Goal: Transaction & Acquisition: Book appointment/travel/reservation

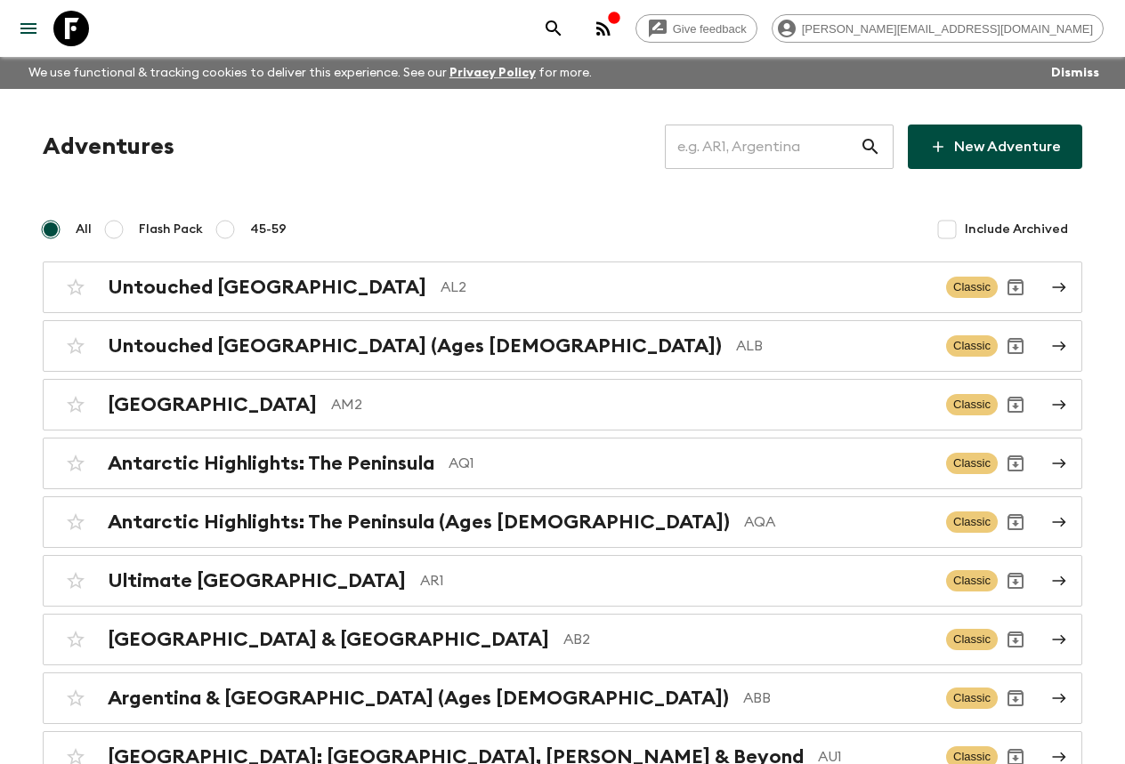
click at [725, 144] on input "text" at bounding box center [762, 147] width 195 height 50
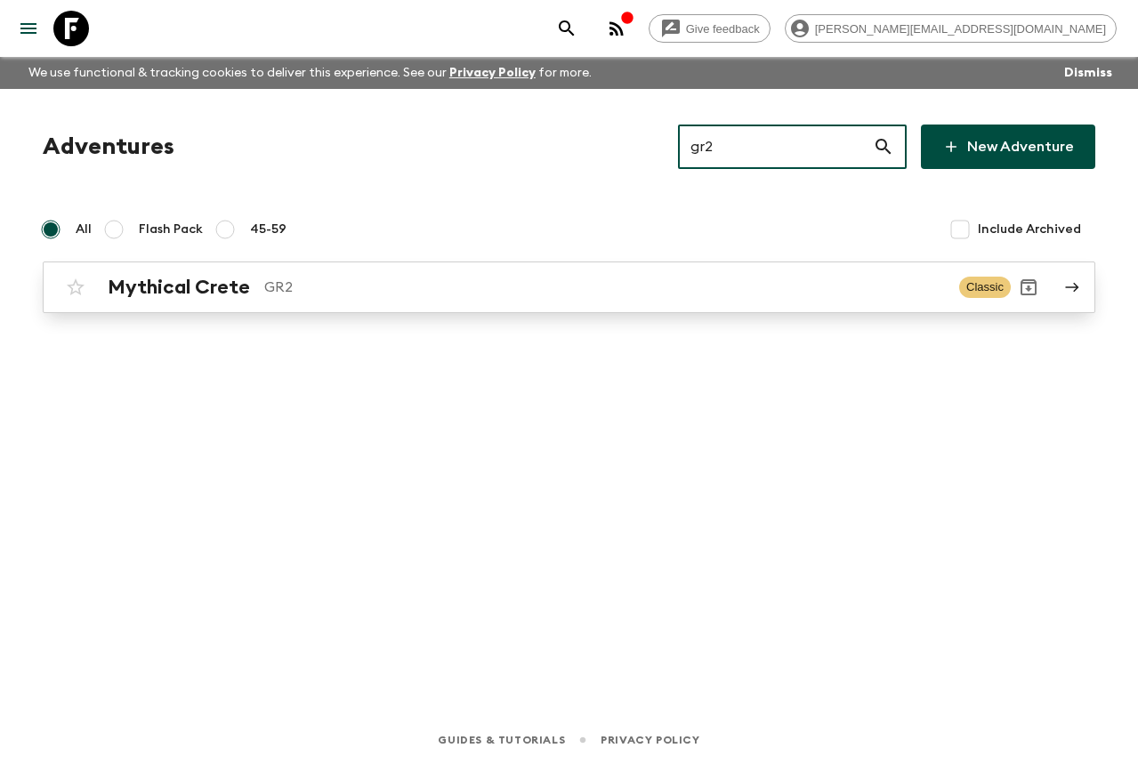
type input "gr2"
click at [350, 272] on div "Mythical Crete GR2 Classic" at bounding box center [534, 288] width 953 height 36
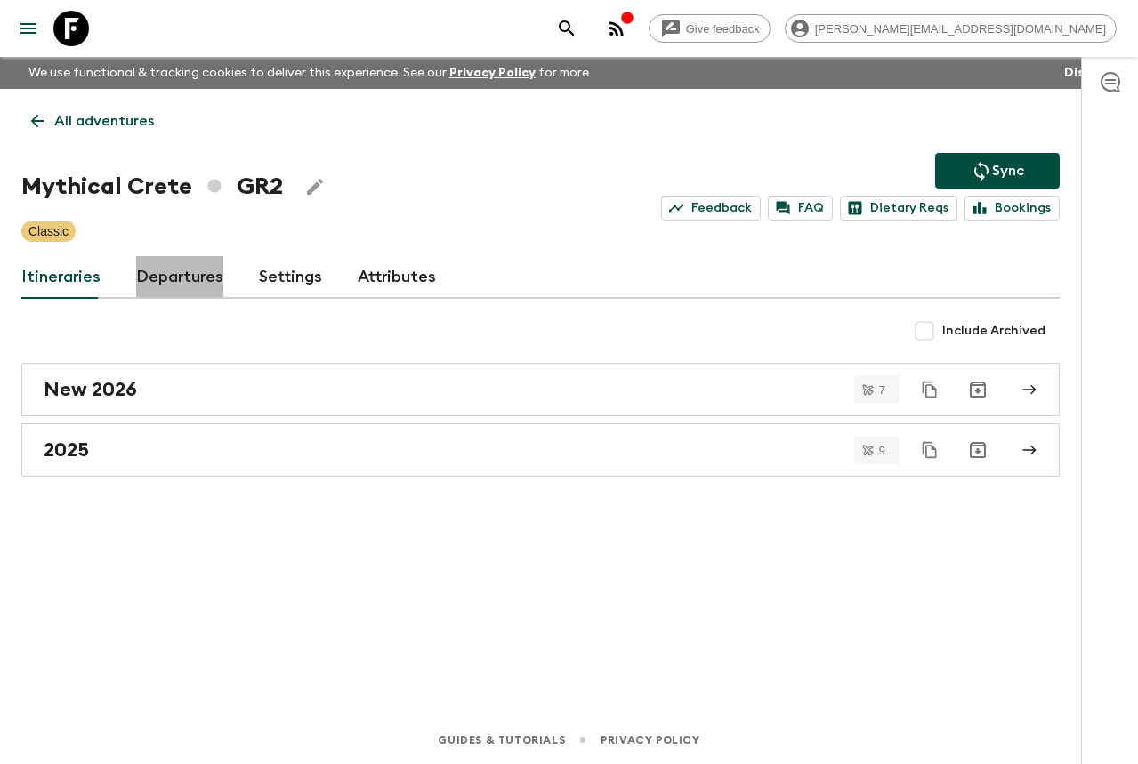
click at [177, 269] on link "Departures" at bounding box center [179, 277] width 87 height 43
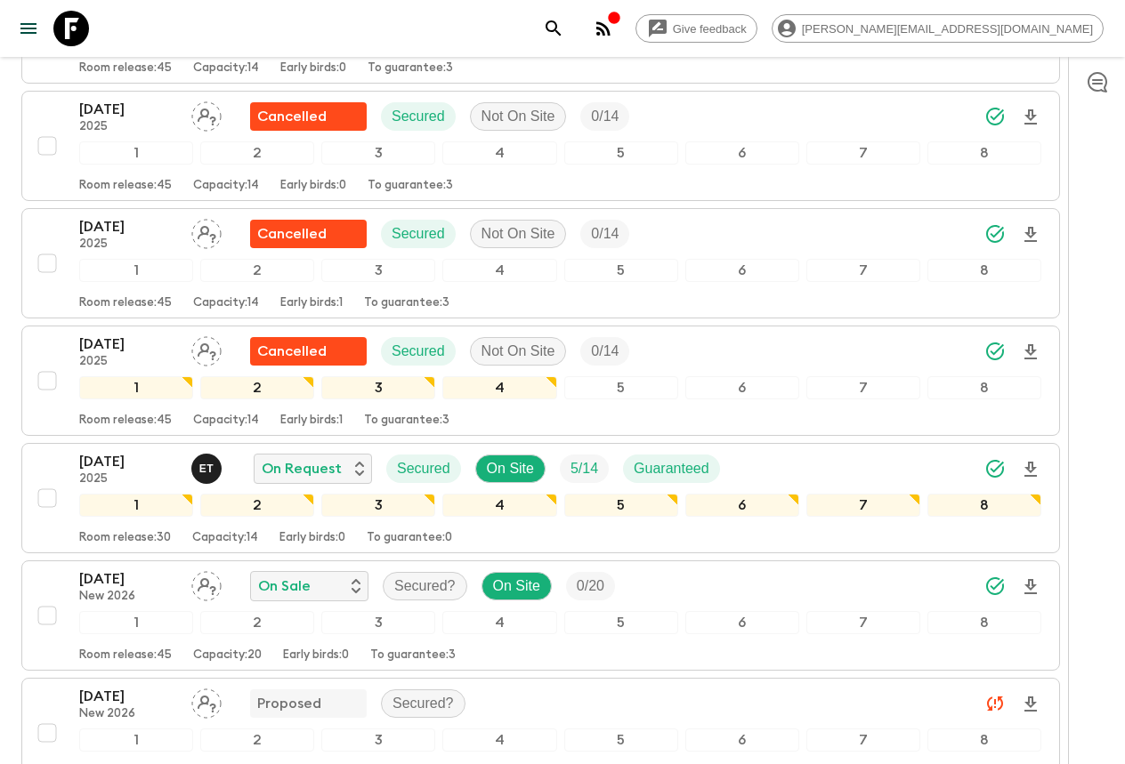
scroll to position [962, 0]
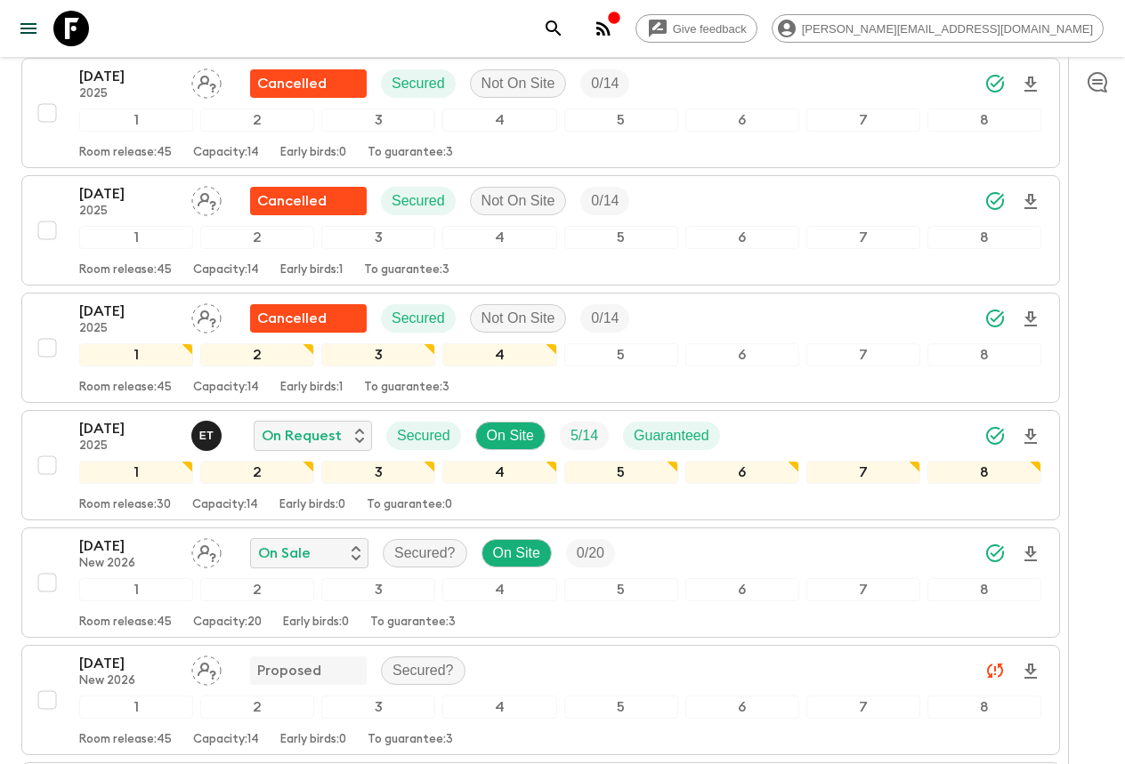
drag, startPoint x: 103, startPoint y: 26, endPoint x: 71, endPoint y: 31, distance: 32.5
click at [102, 26] on div "Give feedback [PERSON_NAME][EMAIL_ADDRESS][DOMAIN_NAME]" at bounding box center [562, 28] width 1125 height 57
click at [63, 31] on icon at bounding box center [71, 29] width 36 height 36
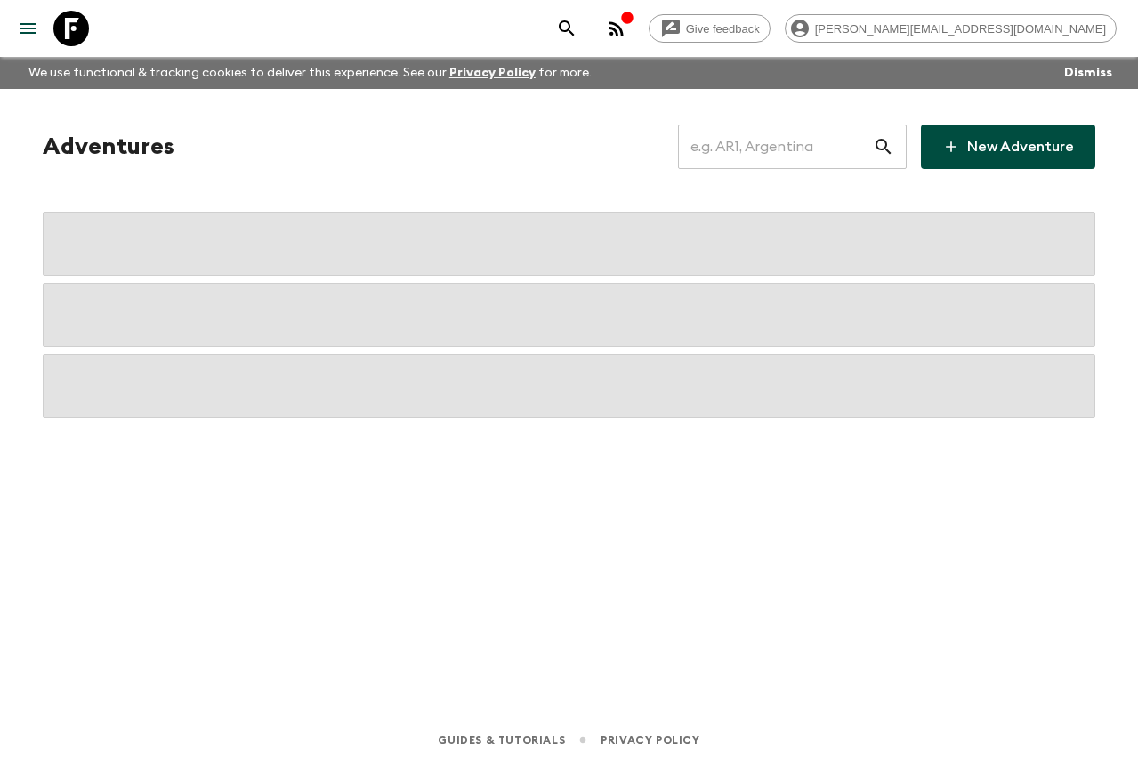
click at [834, 149] on input "text" at bounding box center [775, 147] width 195 height 50
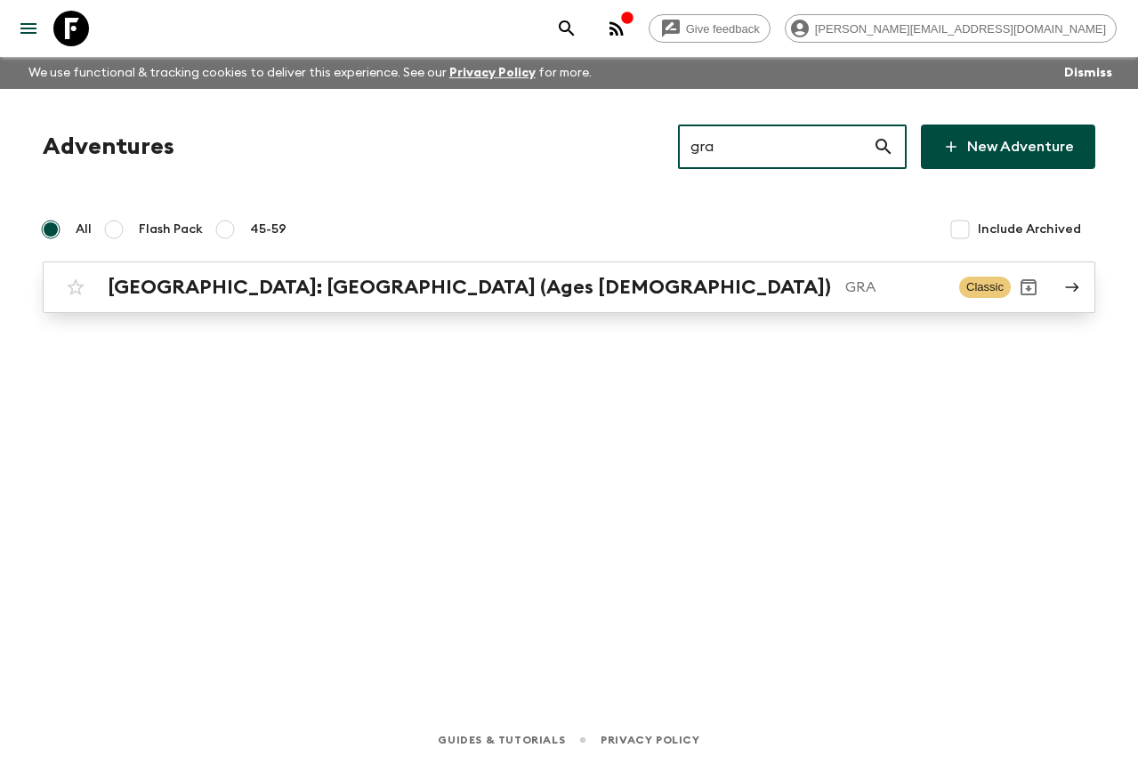
type input "gra"
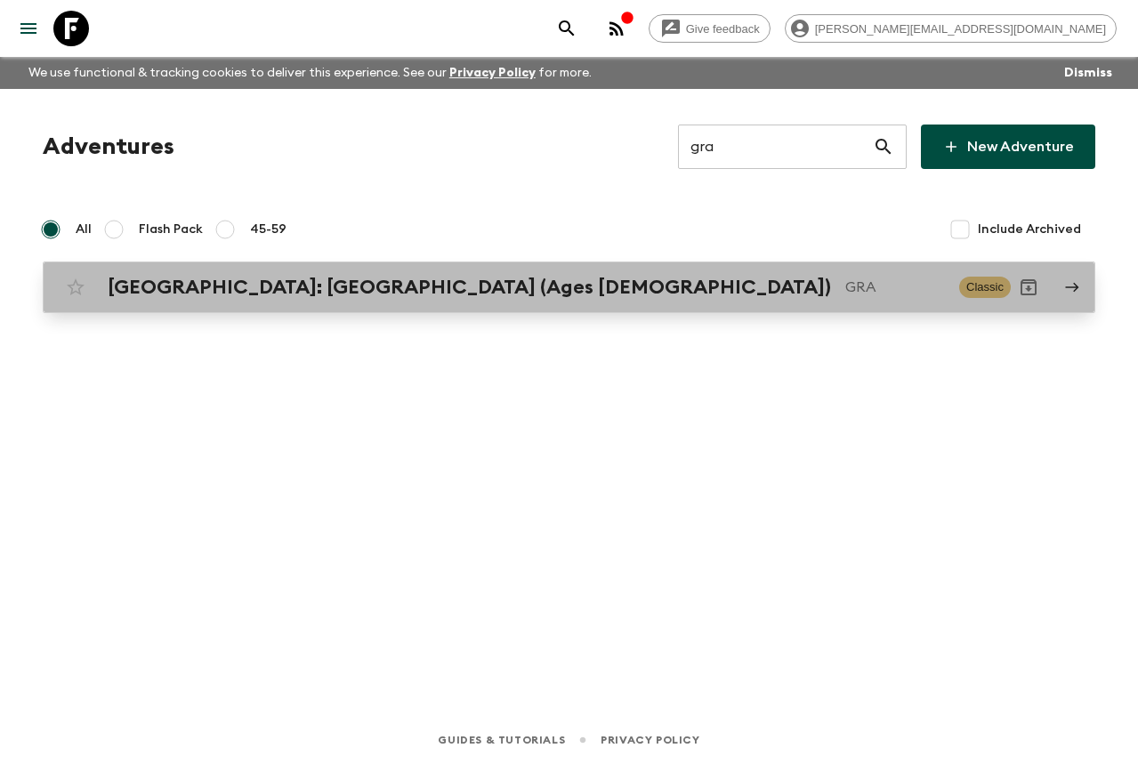
click at [845, 289] on p "GRA" at bounding box center [895, 287] width 100 height 21
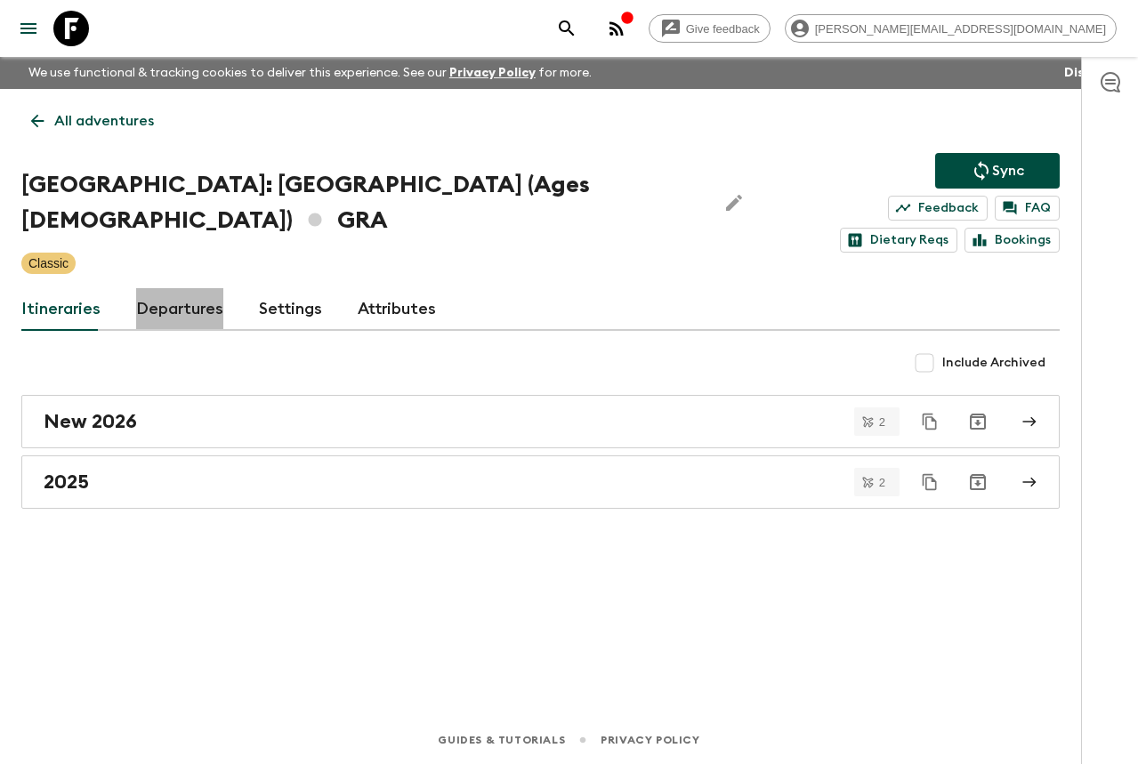
click at [181, 288] on link "Departures" at bounding box center [179, 309] width 87 height 43
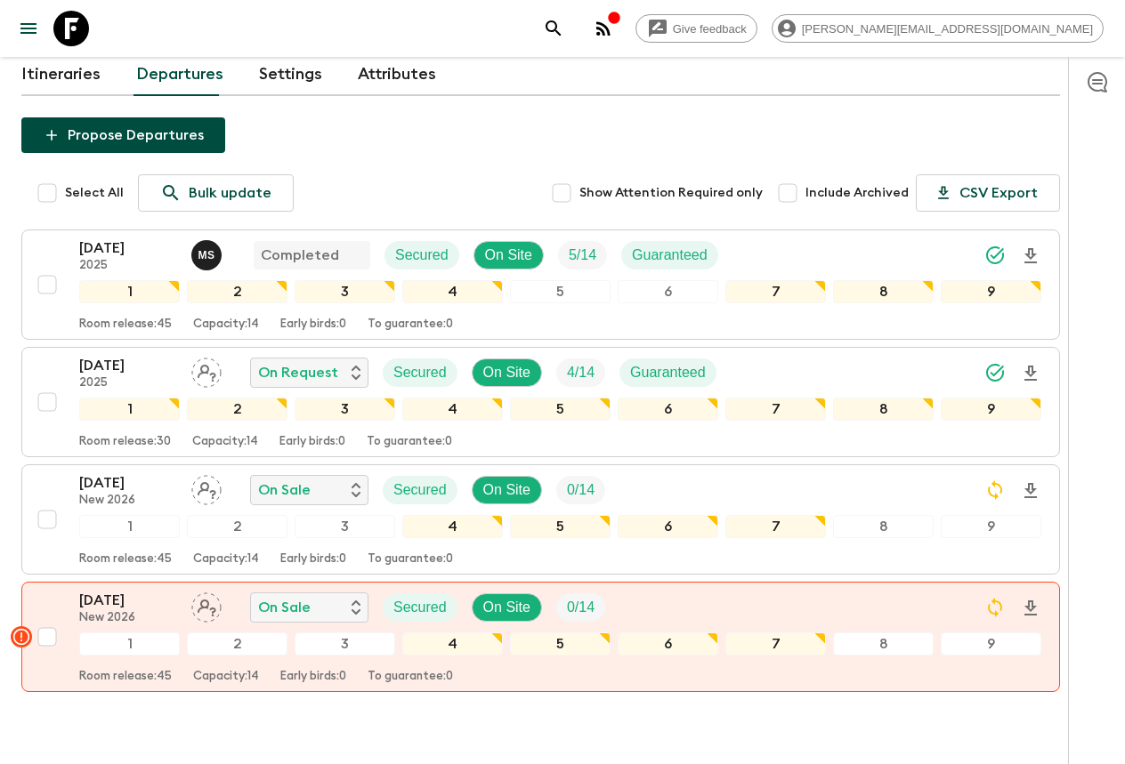
scroll to position [206, 0]
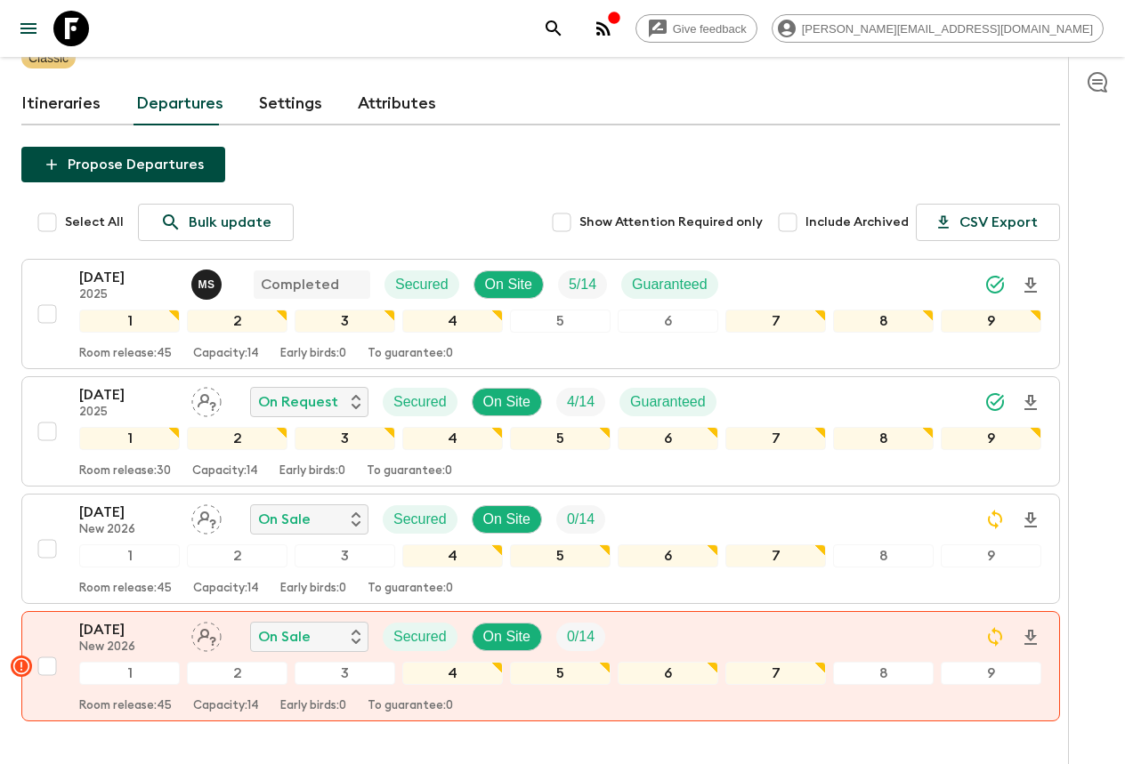
click at [85, 41] on icon at bounding box center [71, 29] width 36 height 36
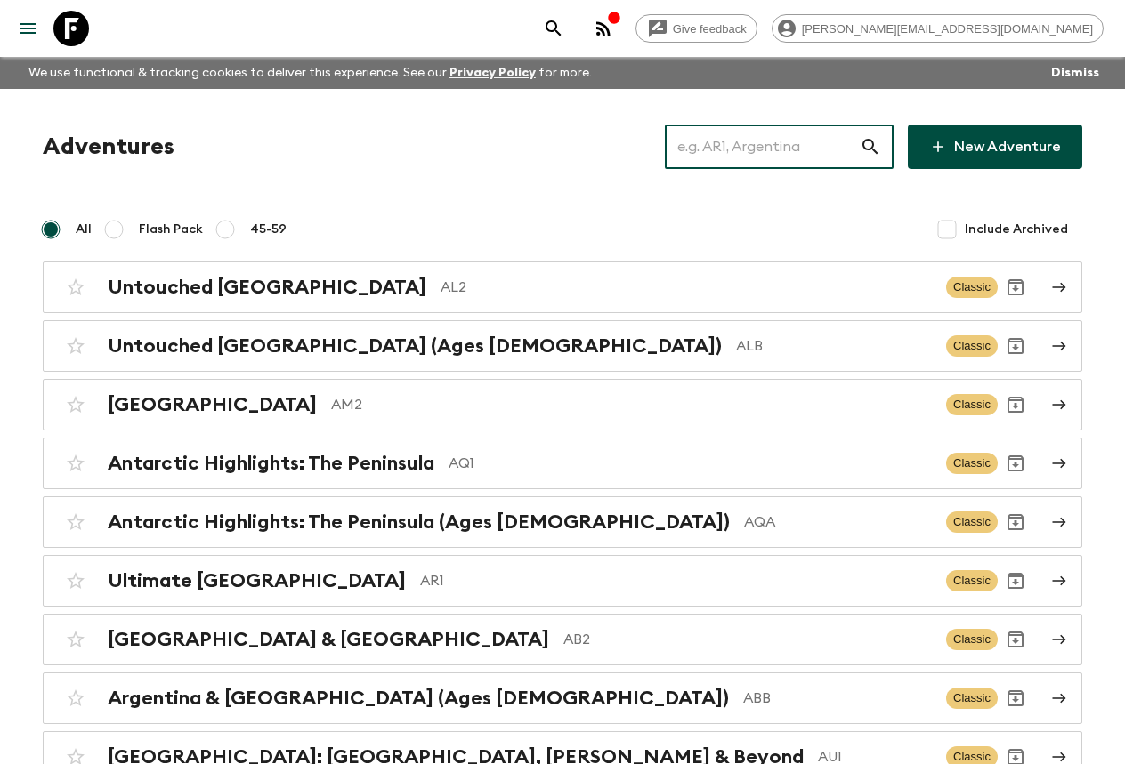
click at [792, 155] on input "text" at bounding box center [762, 147] width 195 height 50
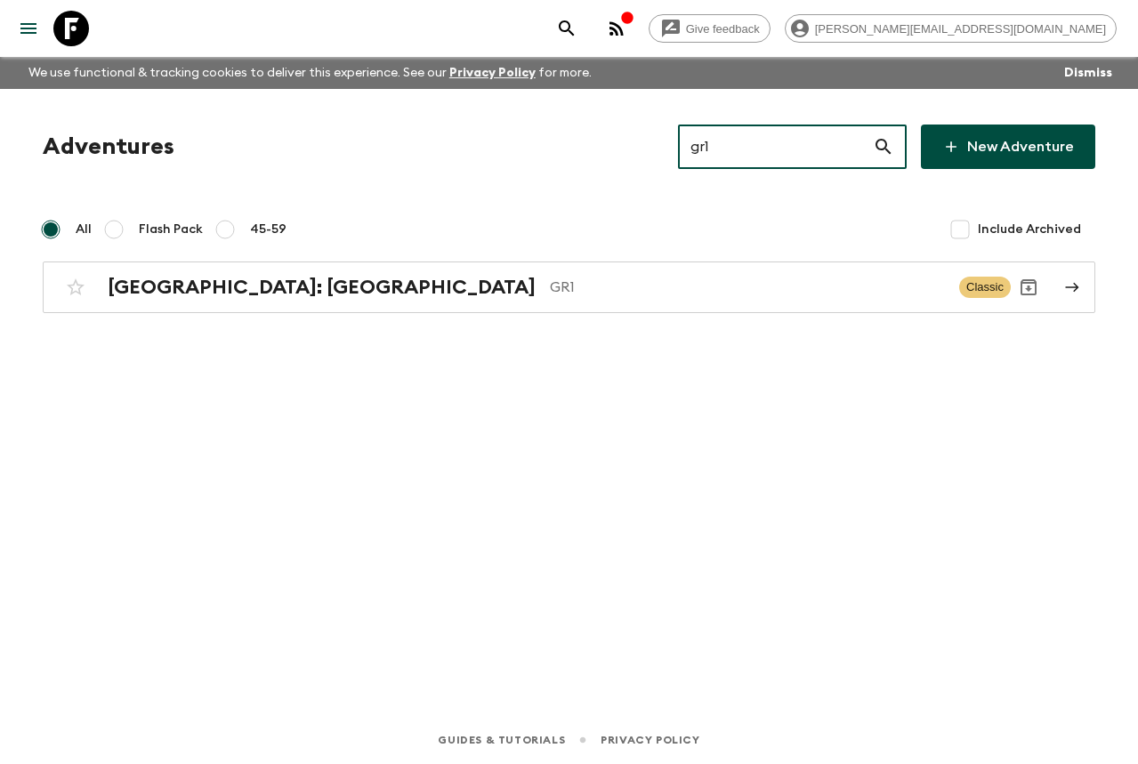
drag, startPoint x: 757, startPoint y: 157, endPoint x: 683, endPoint y: 152, distance: 74.9
click at [683, 152] on div "Adventures gr1 ​ New Adventure" at bounding box center [569, 147] width 1053 height 44
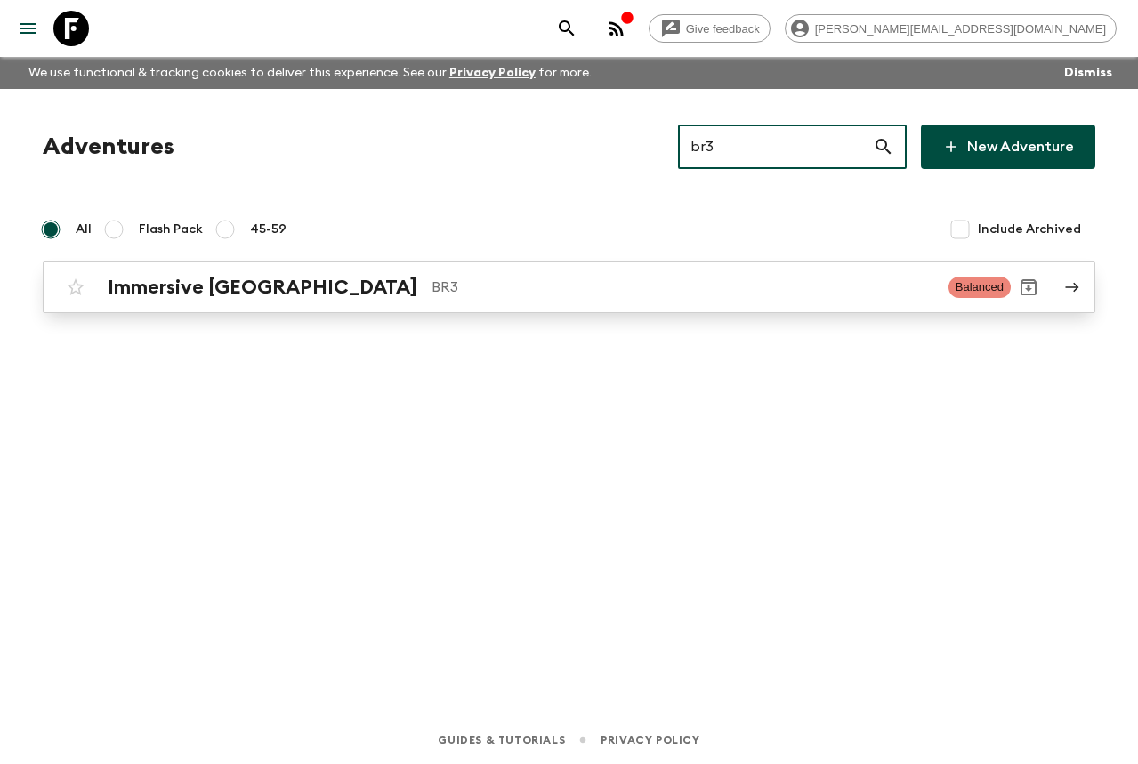
type input "br3"
click at [555, 293] on p "BR3" at bounding box center [683, 287] width 503 height 21
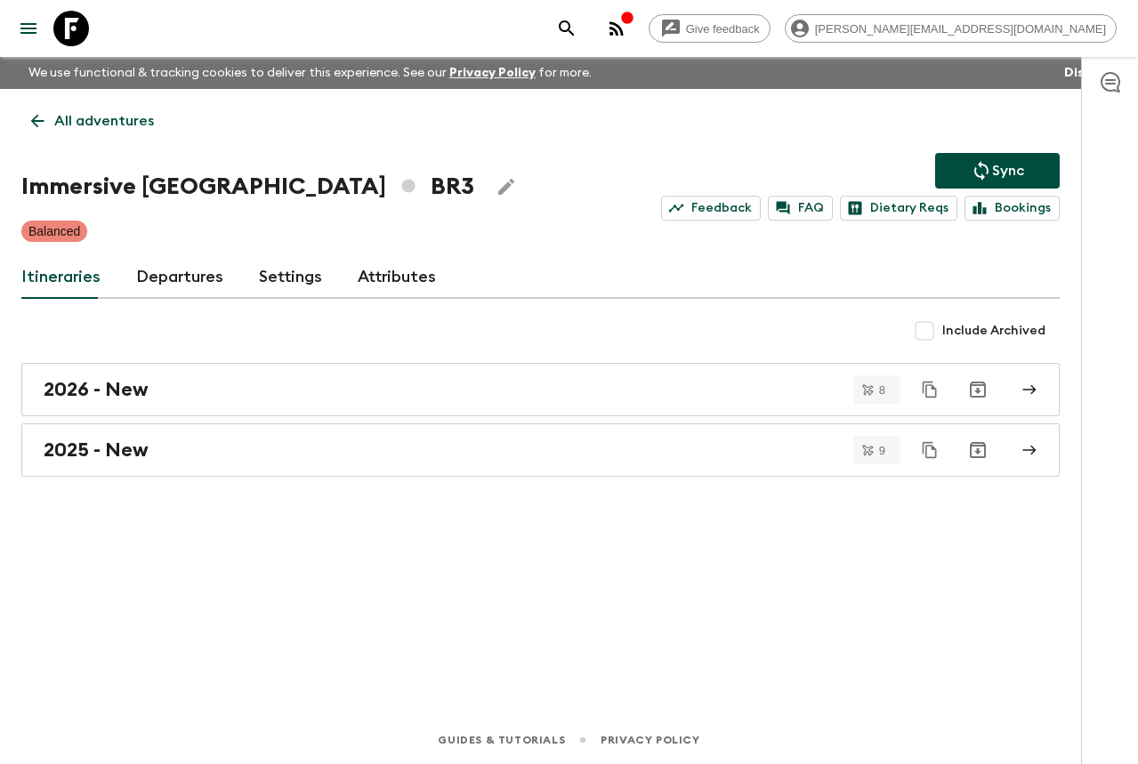
click at [205, 277] on link "Departures" at bounding box center [179, 277] width 87 height 43
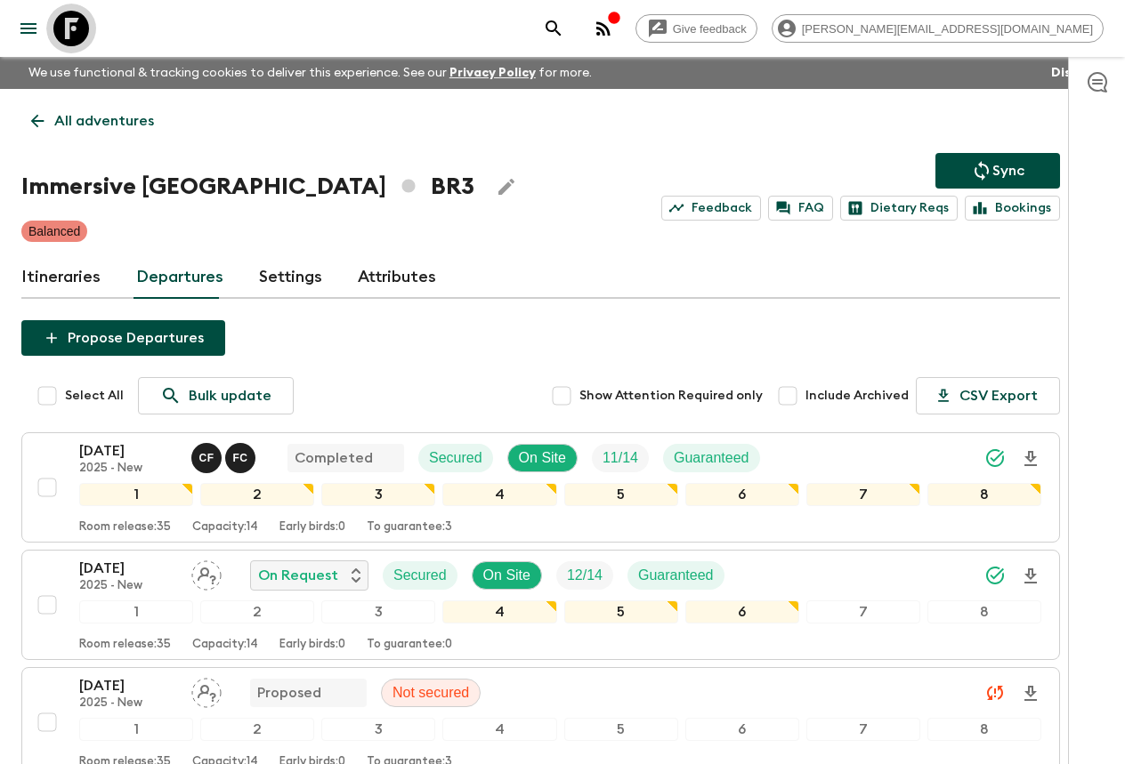
click at [89, 33] on link at bounding box center [71, 29] width 50 height 50
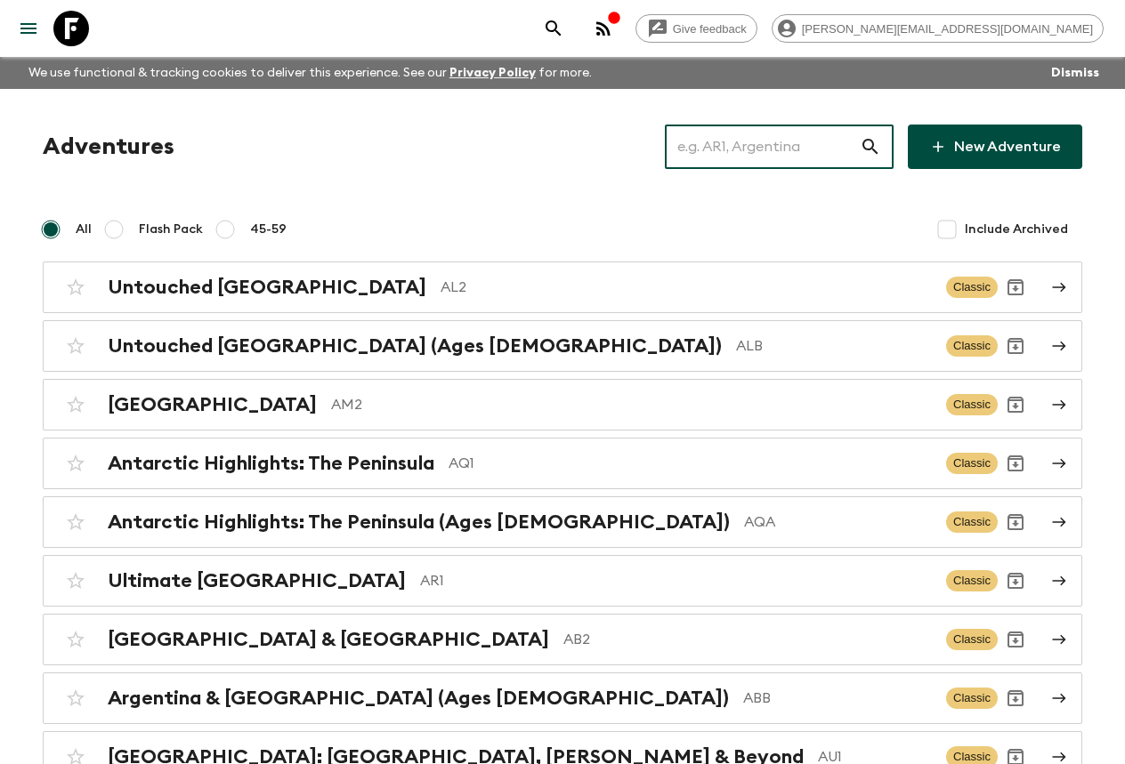
click at [727, 148] on input "text" at bounding box center [762, 147] width 195 height 50
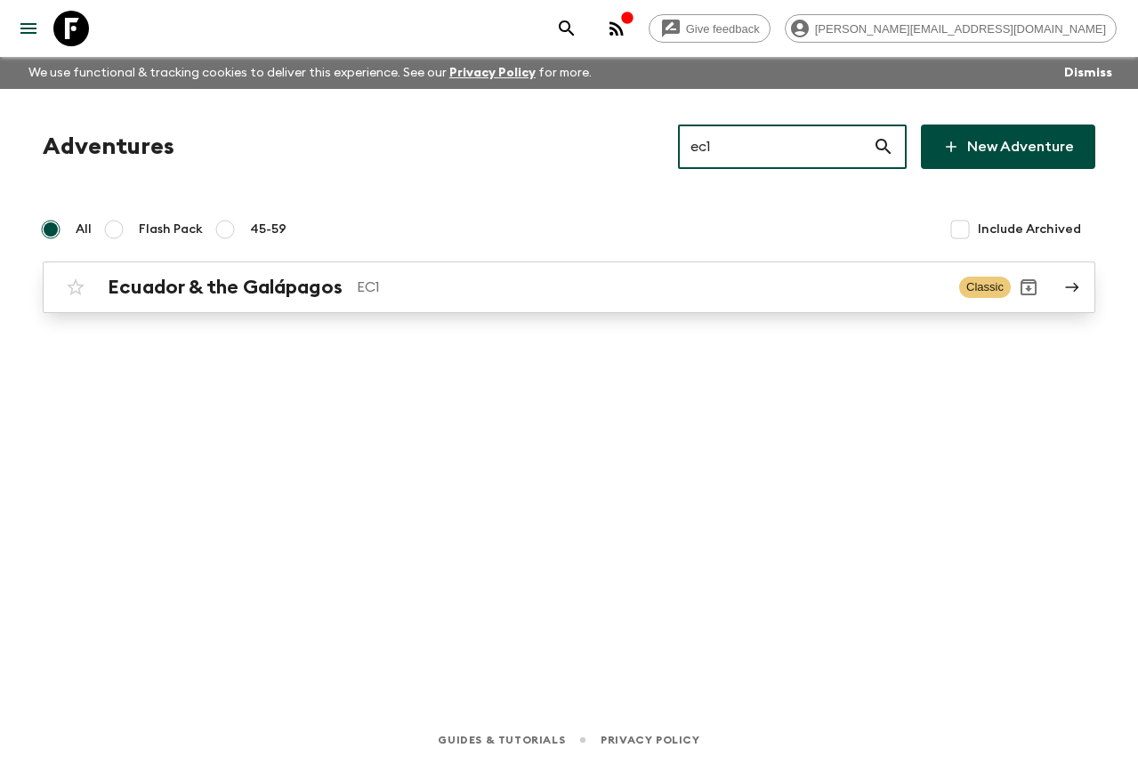
type input "ec1"
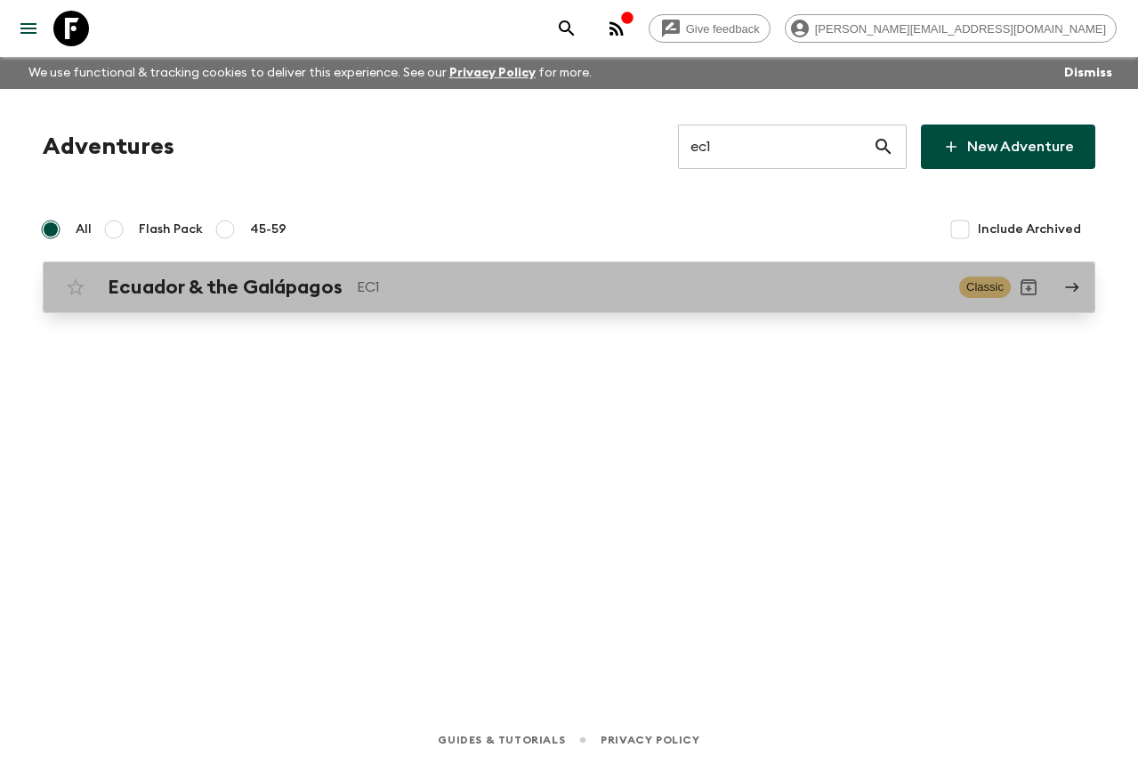
click at [438, 288] on p "EC1" at bounding box center [651, 287] width 588 height 21
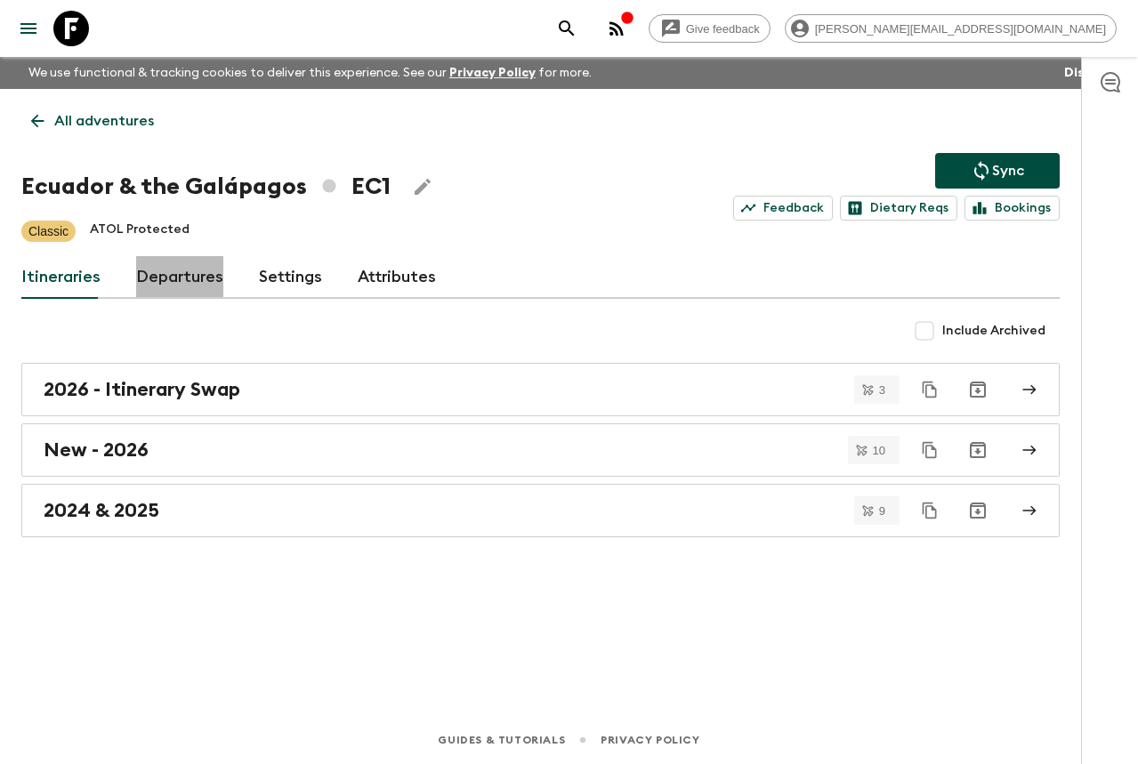
click at [191, 271] on link "Departures" at bounding box center [179, 277] width 87 height 43
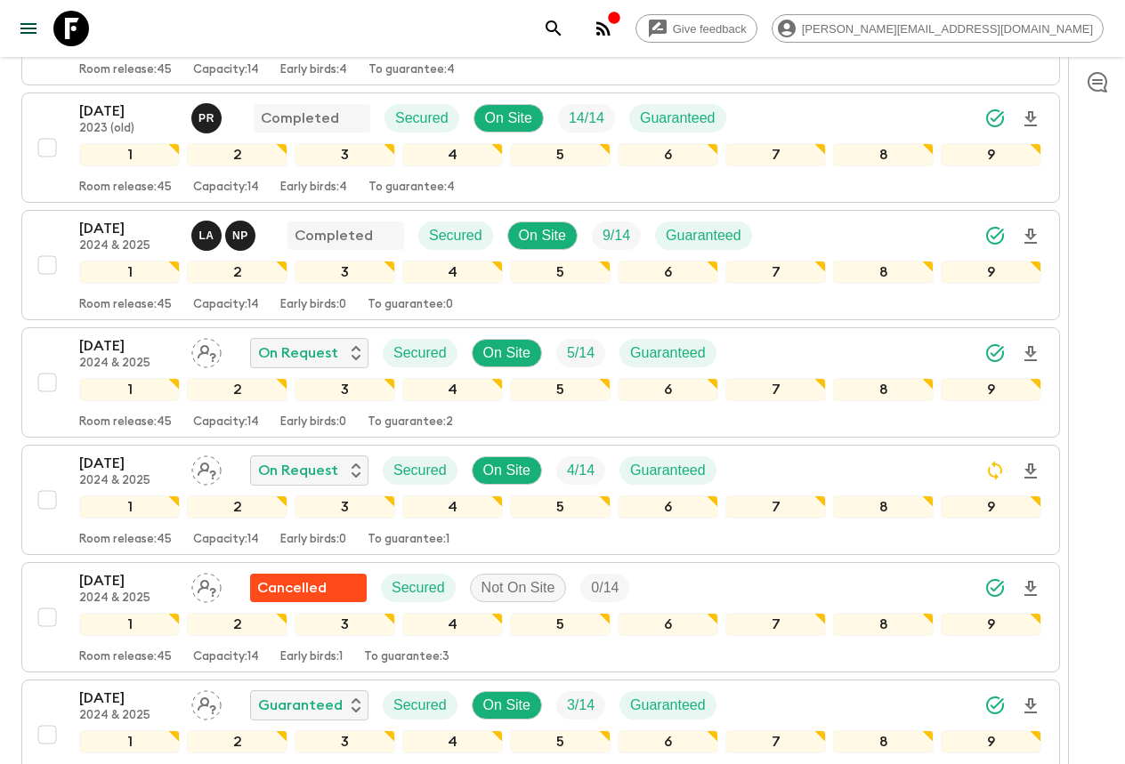
scroll to position [918, 0]
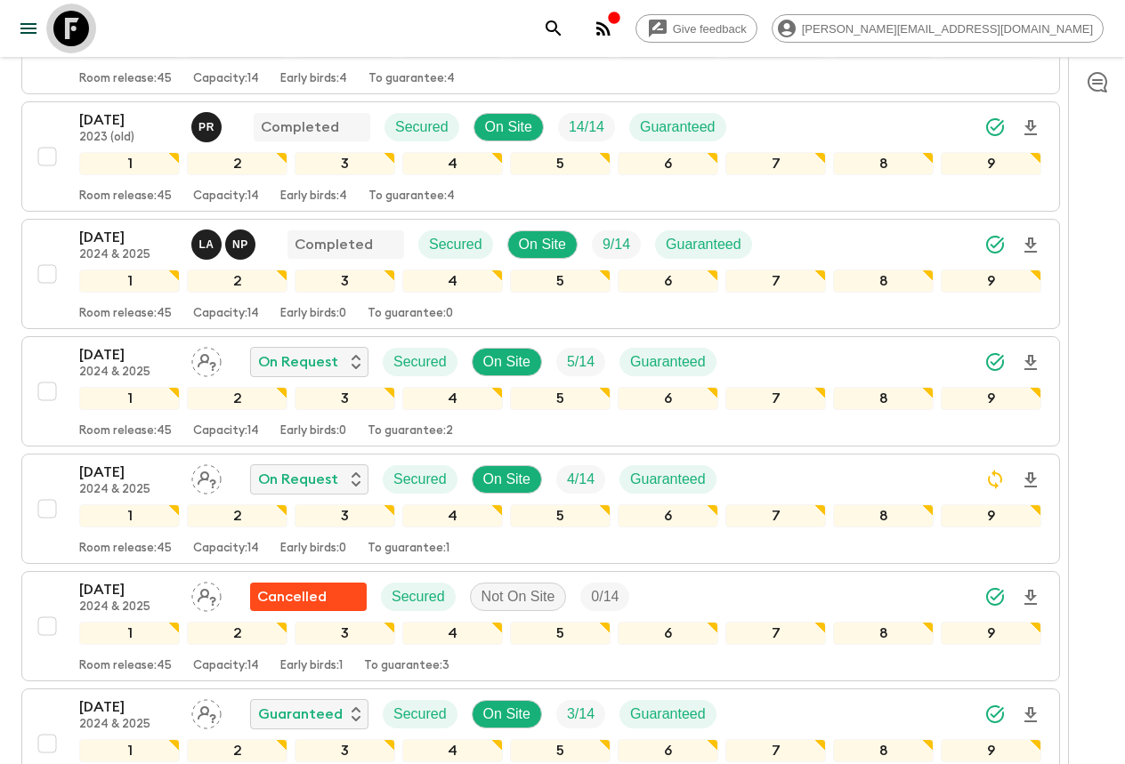
click at [78, 28] on icon at bounding box center [71, 29] width 36 height 36
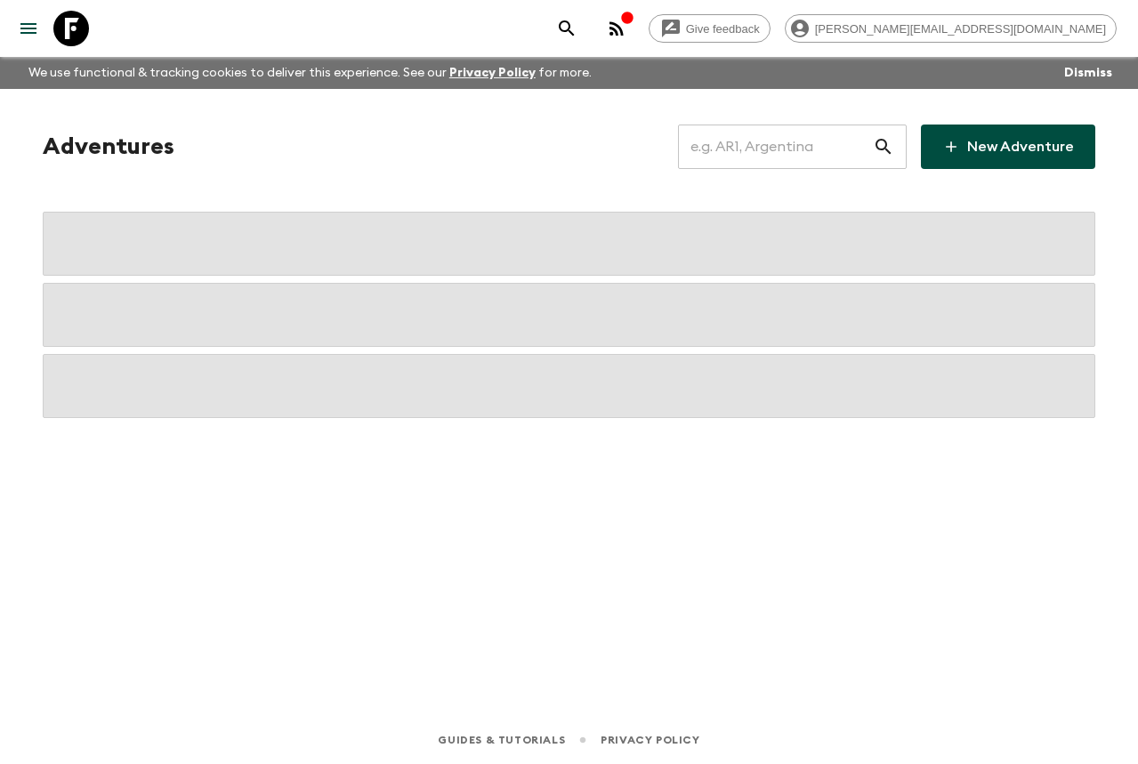
click at [730, 149] on input "text" at bounding box center [775, 147] width 195 height 50
drag, startPoint x: 843, startPoint y: 137, endPoint x: 830, endPoint y: 144, distance: 14.4
click at [843, 138] on input "cl1" at bounding box center [775, 147] width 195 height 50
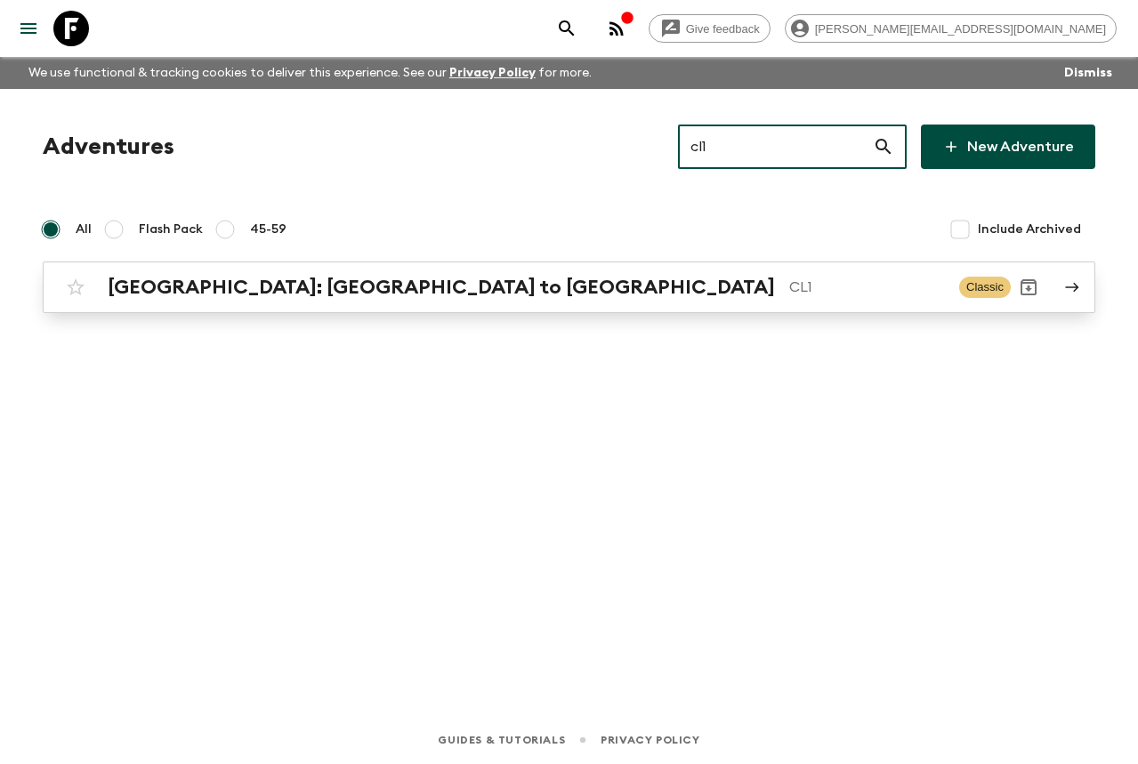
type input "cl1"
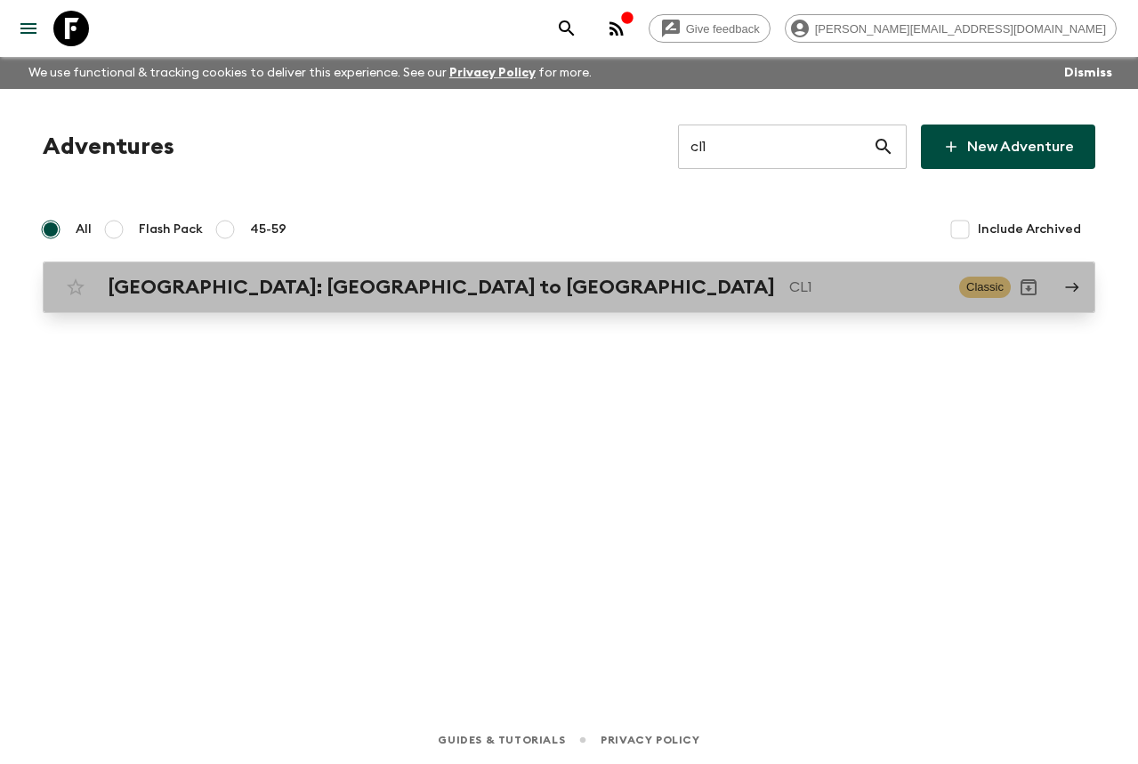
click at [789, 291] on p "CL1" at bounding box center [867, 287] width 156 height 21
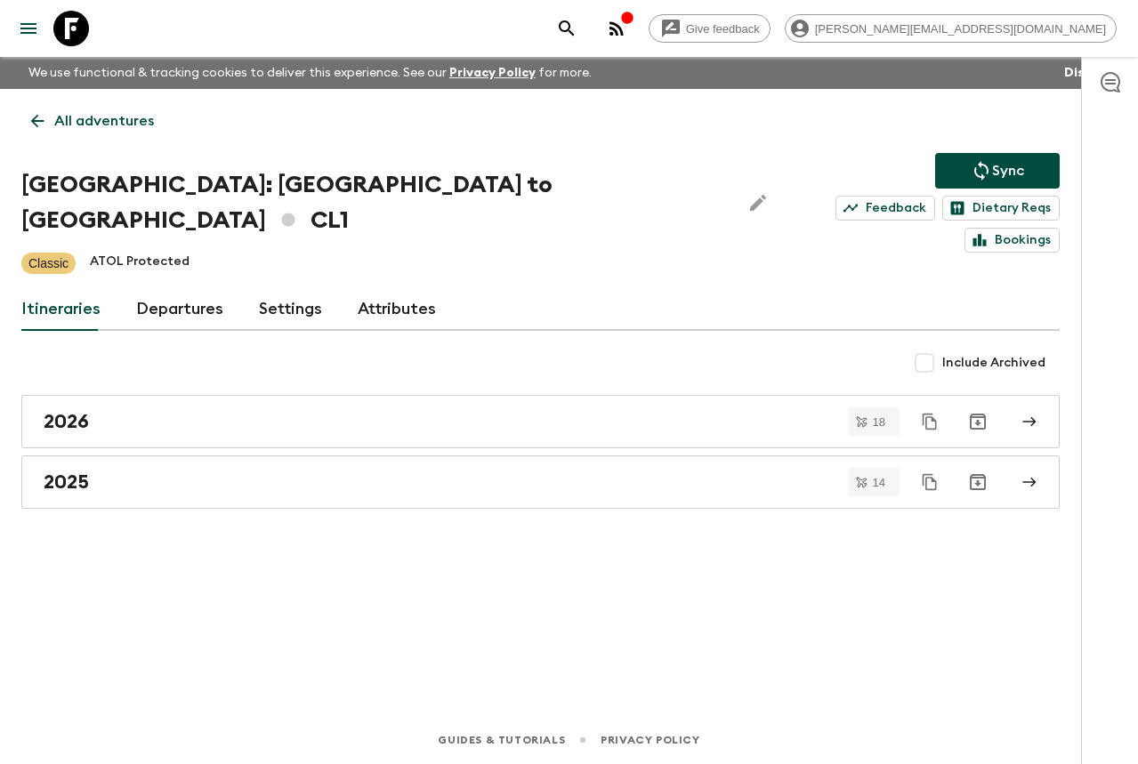
click at [162, 288] on link "Departures" at bounding box center [179, 309] width 87 height 43
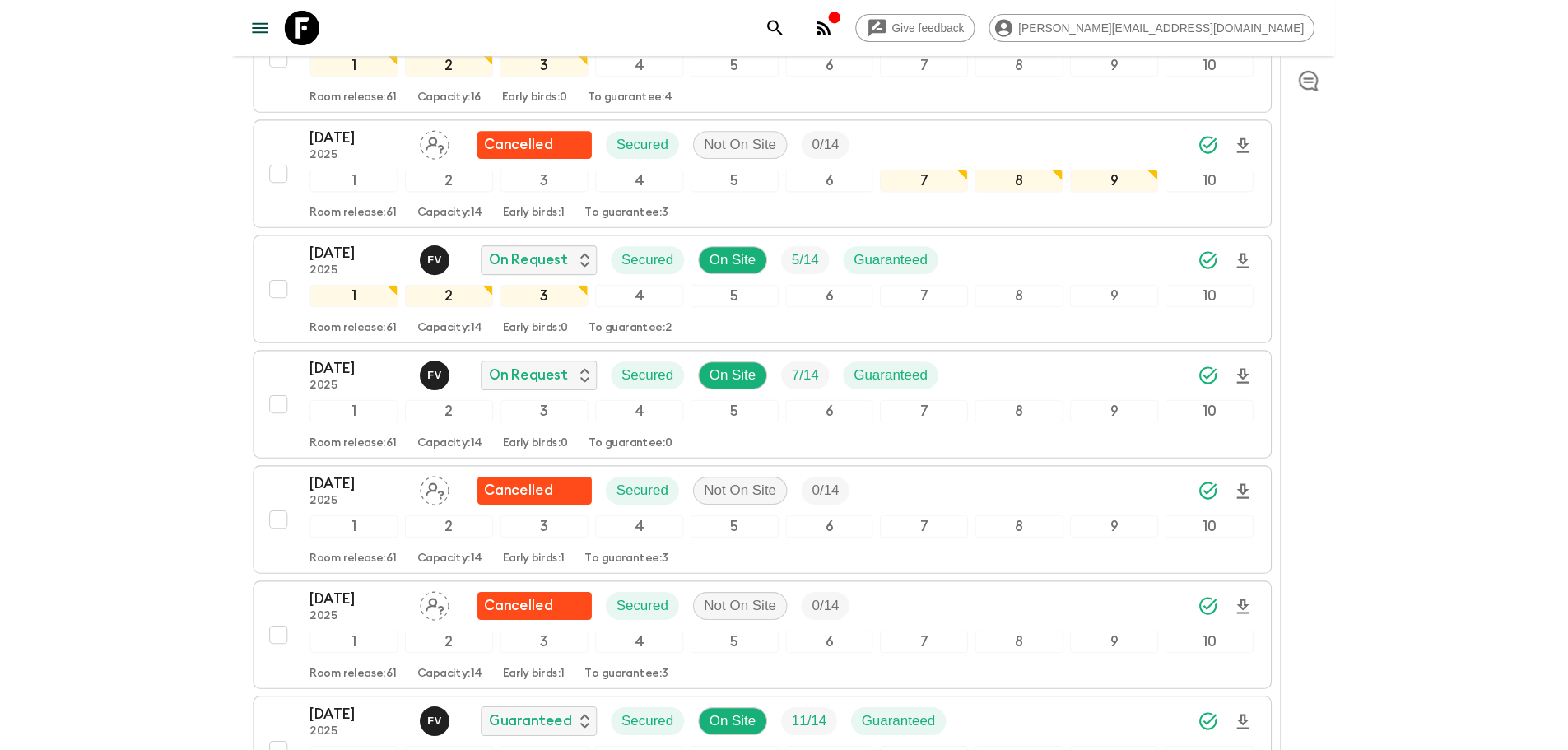
scroll to position [3101, 0]
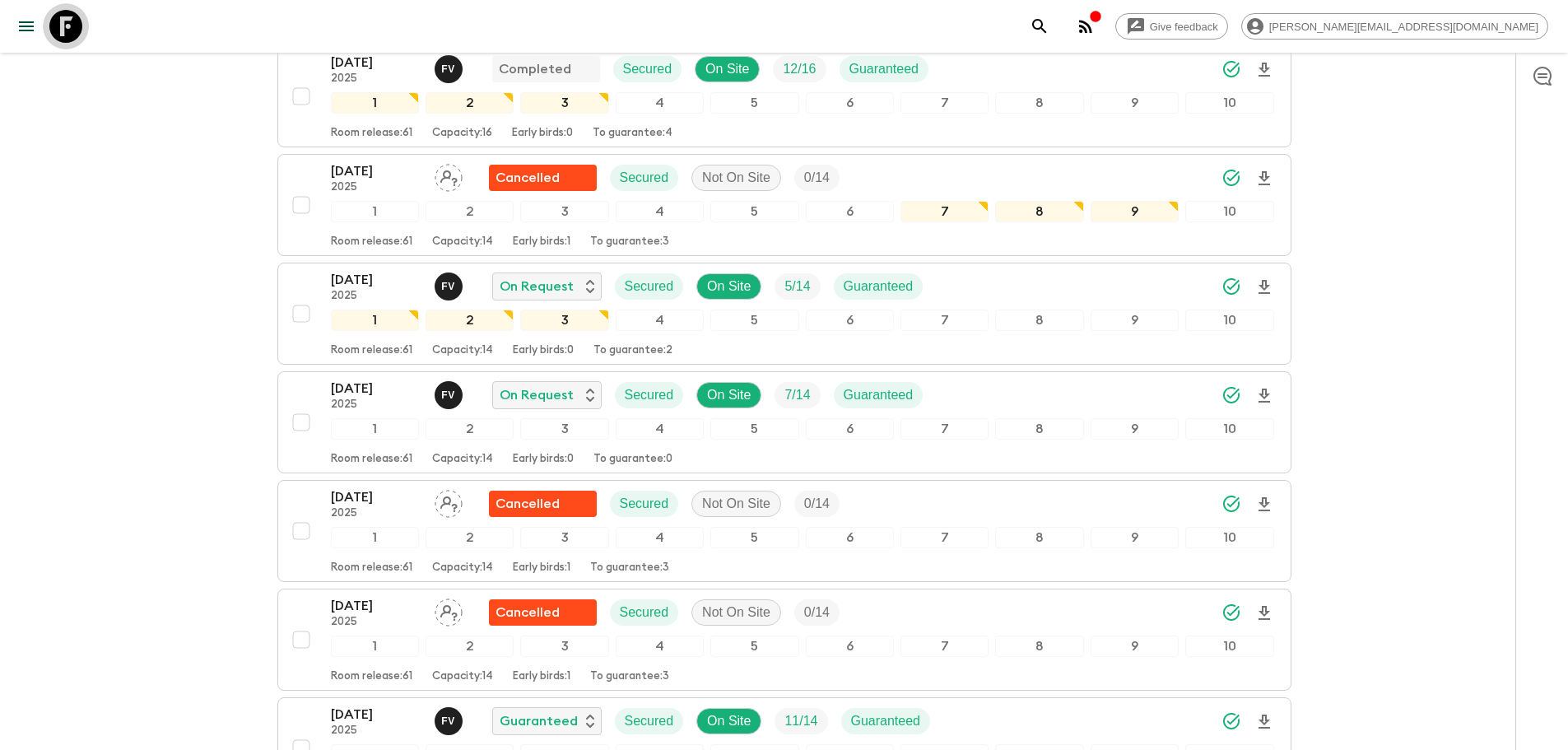
click at [71, 30] on icon at bounding box center [66, 27] width 33 height 33
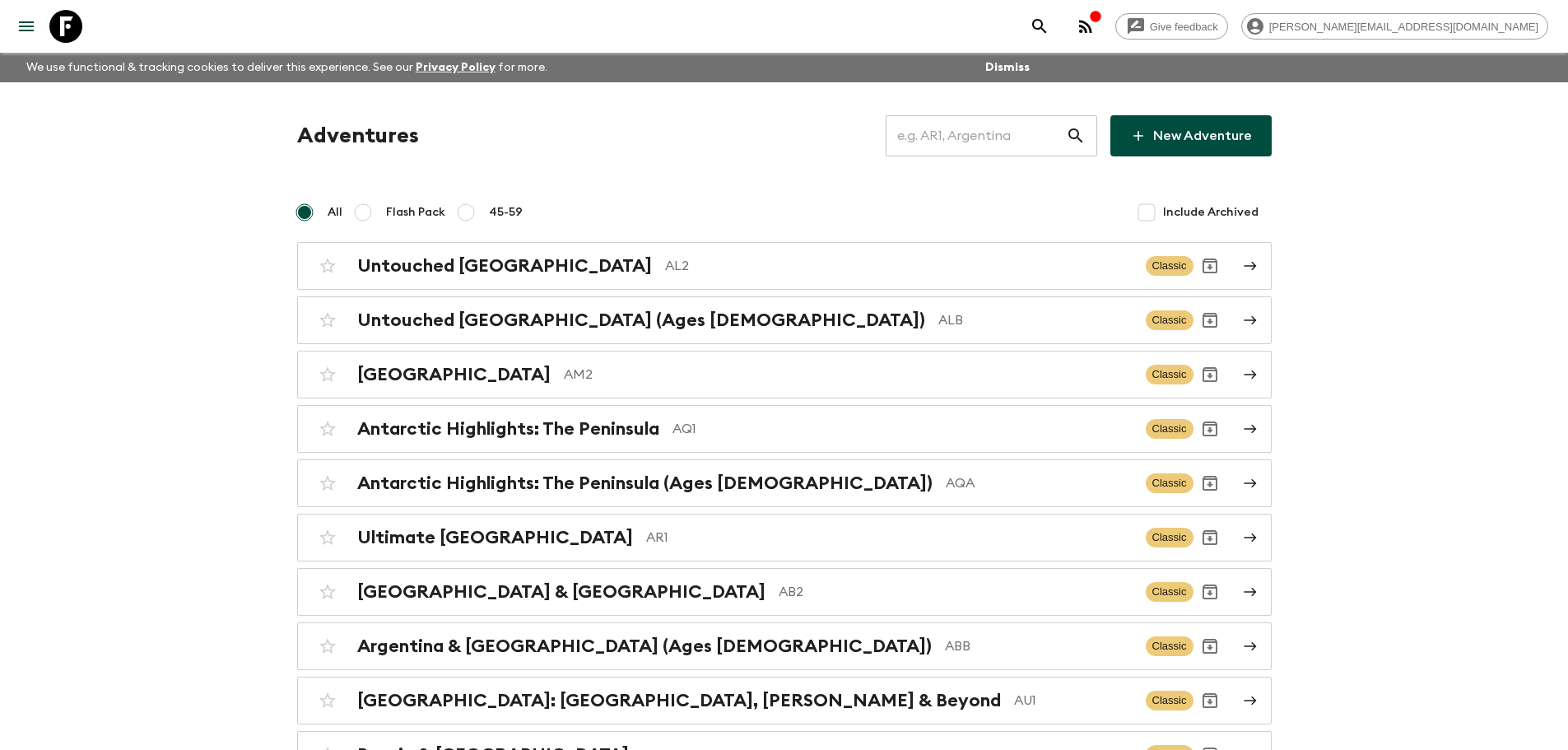
click at [1001, 122] on input "text" at bounding box center [976, 136] width 180 height 46
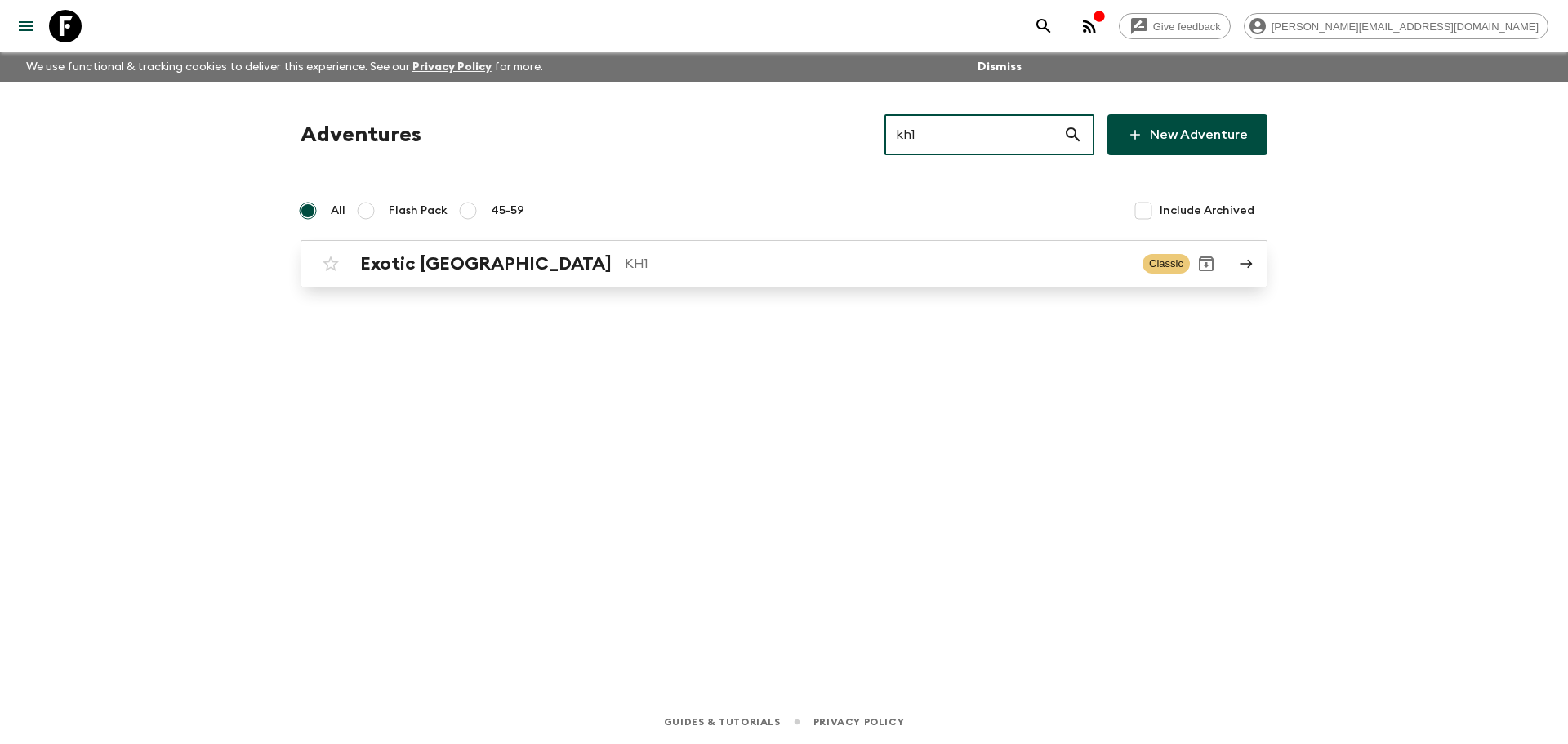
type input "kh1"
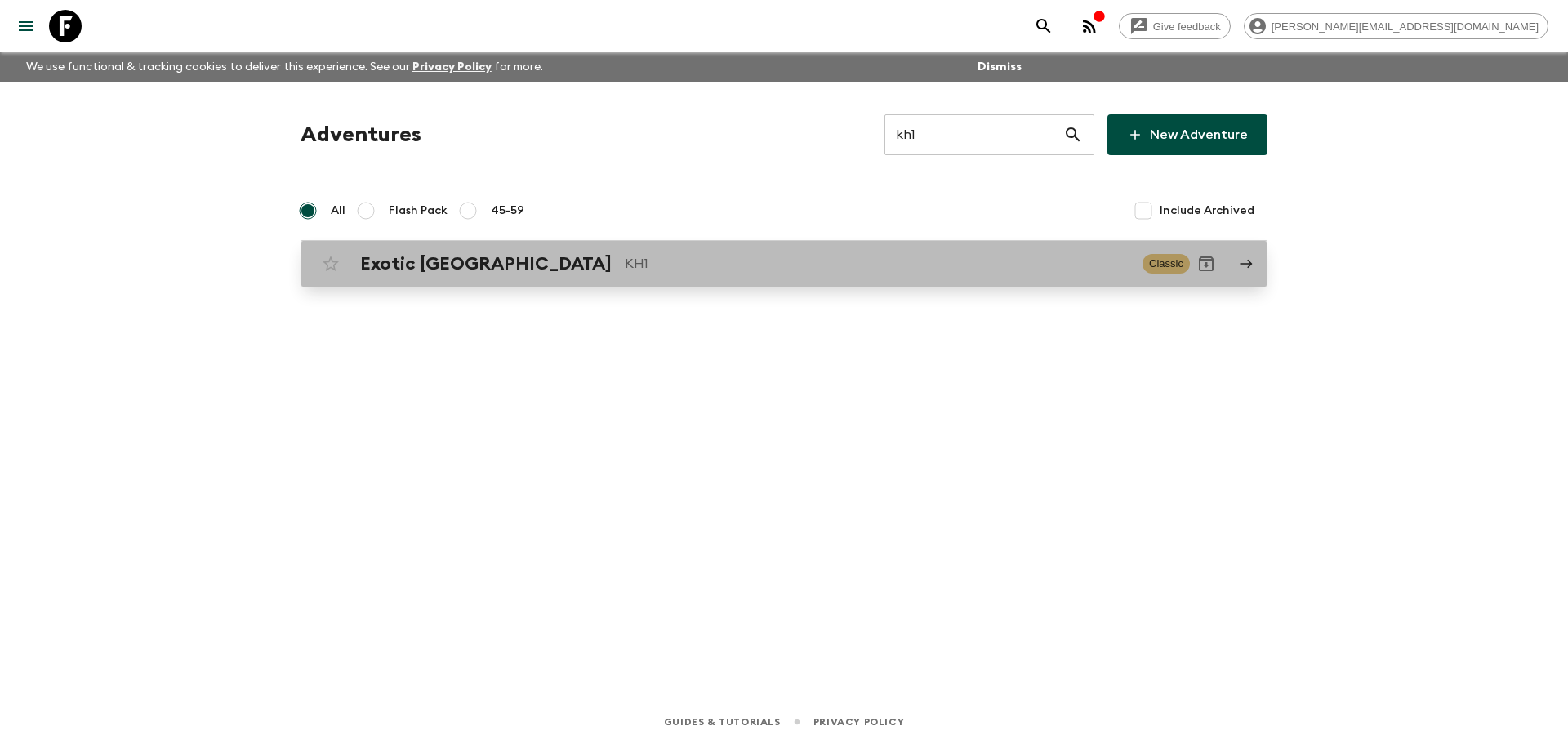
click at [440, 258] on h2 "Exotic [GEOGRAPHIC_DATA]" at bounding box center [485, 263] width 251 height 21
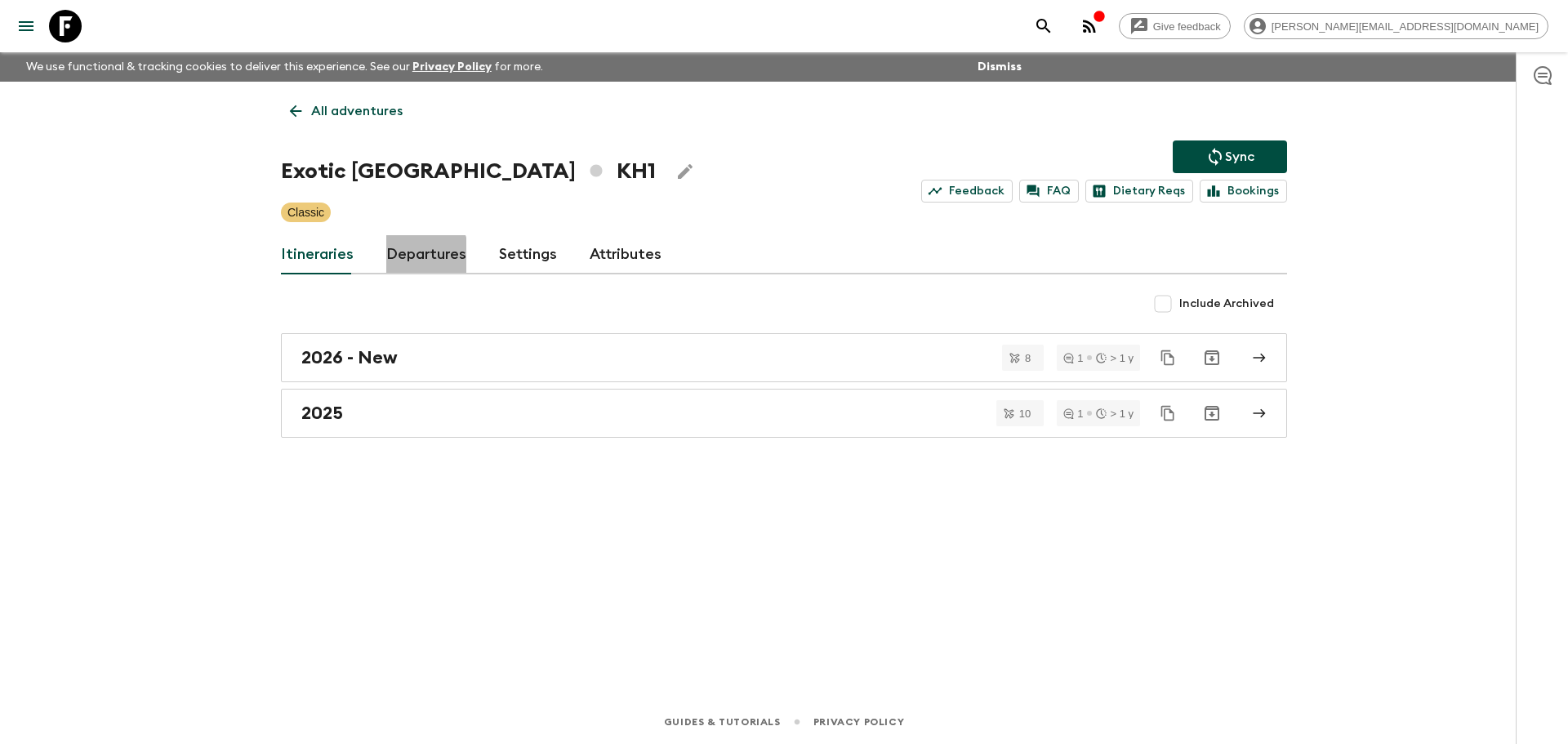
click at [396, 261] on link "Departures" at bounding box center [426, 254] width 80 height 39
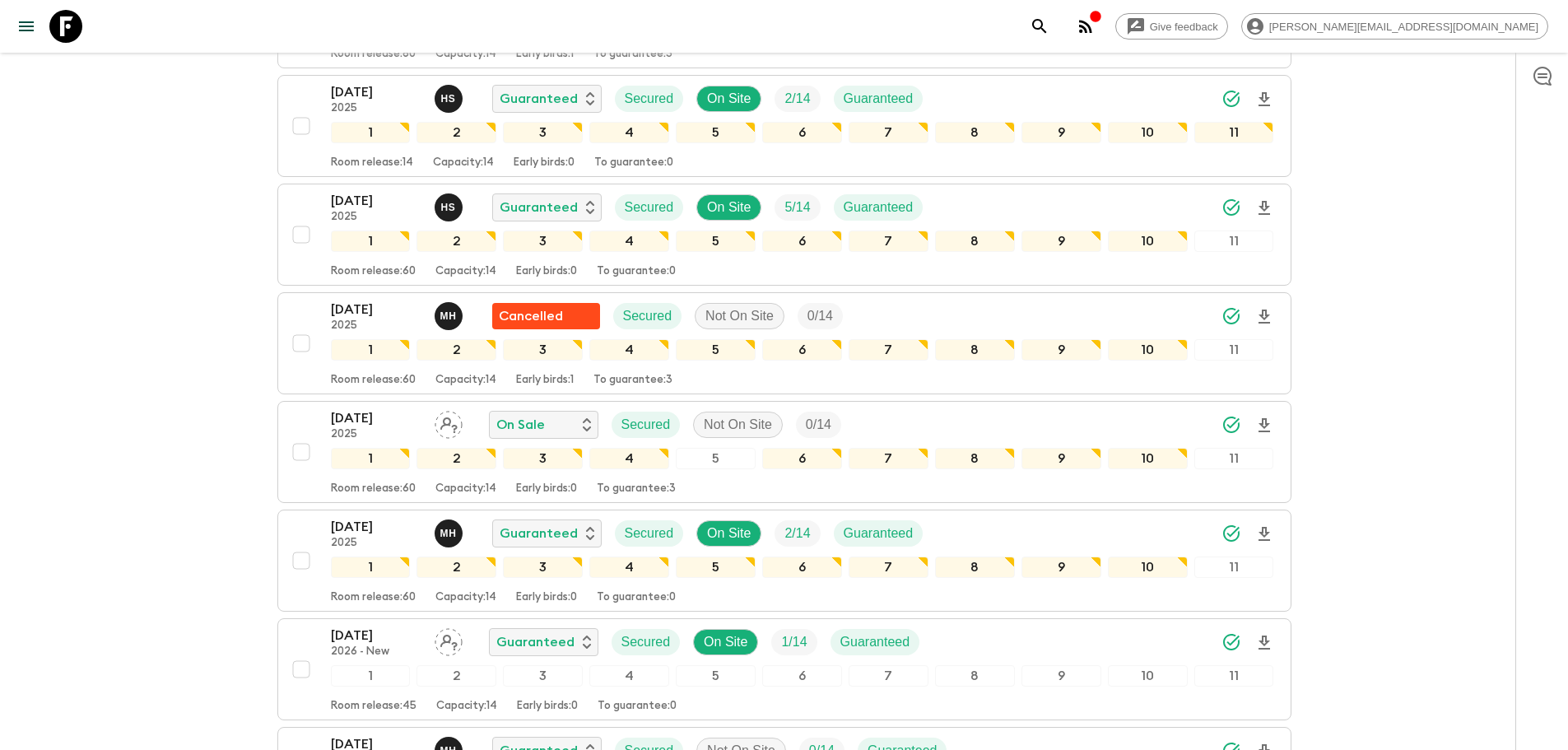
scroll to position [1947, 0]
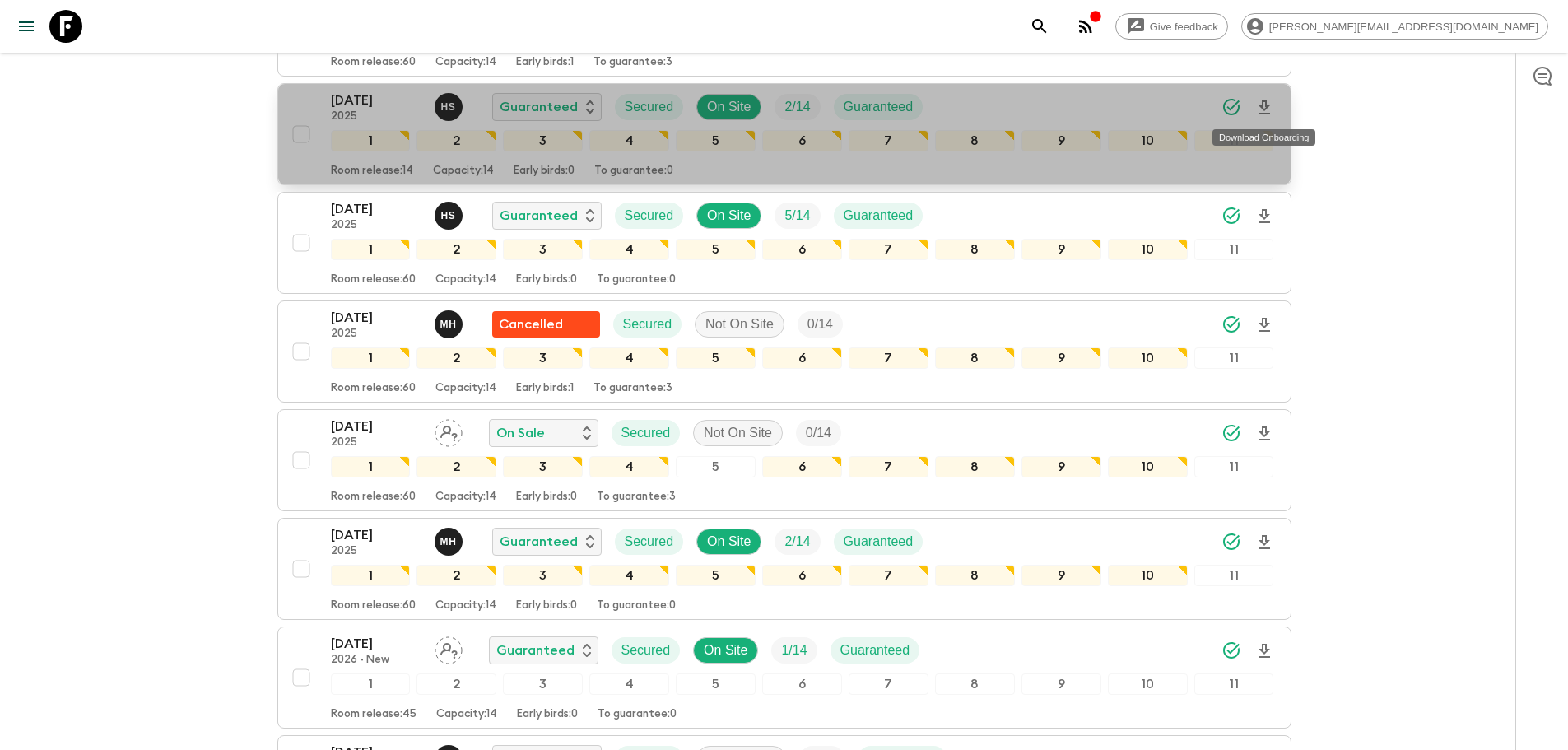
click at [1052, 103] on icon "Download Onboarding" at bounding box center [1264, 107] width 19 height 19
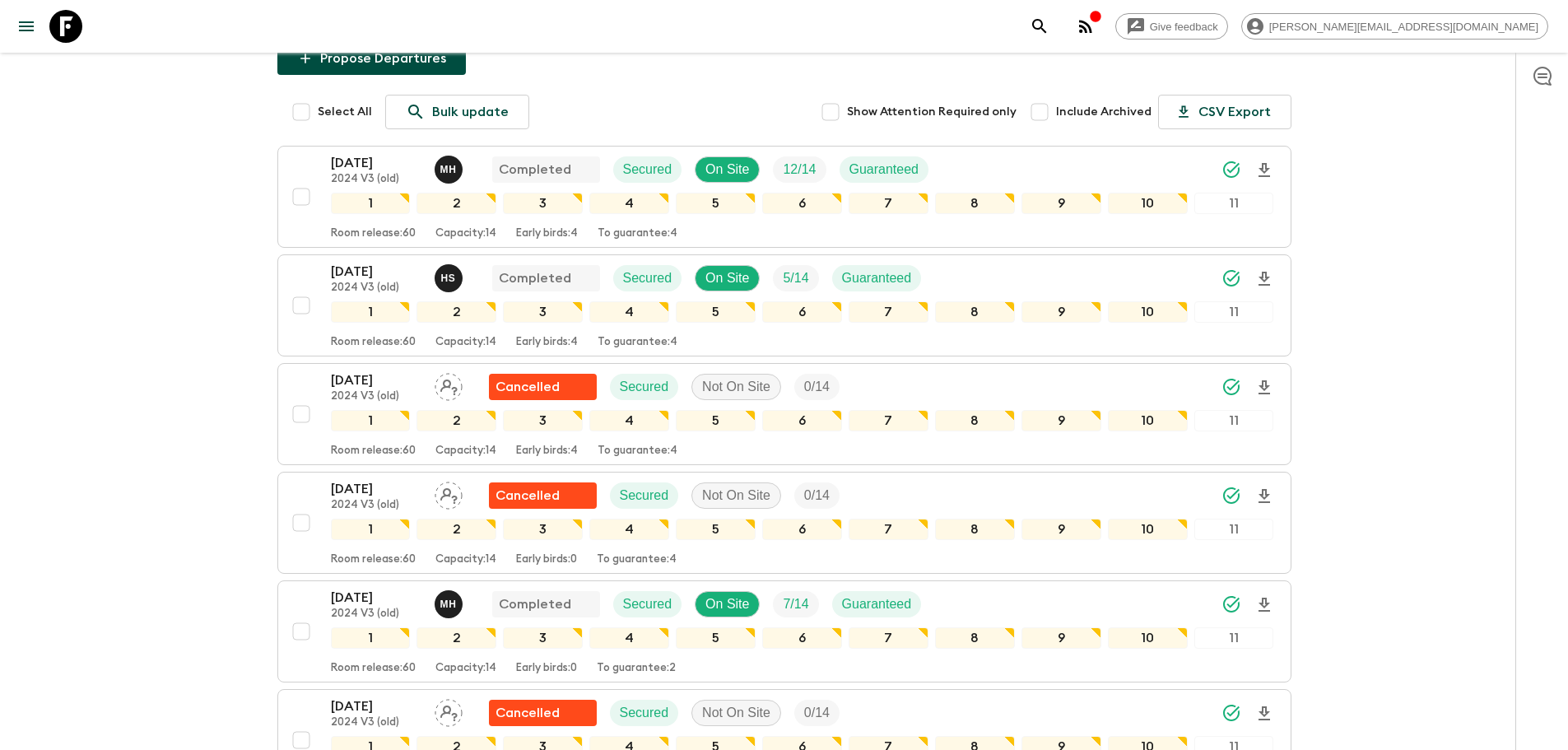
scroll to position [0, 0]
